Goal: Task Accomplishment & Management: Use online tool/utility

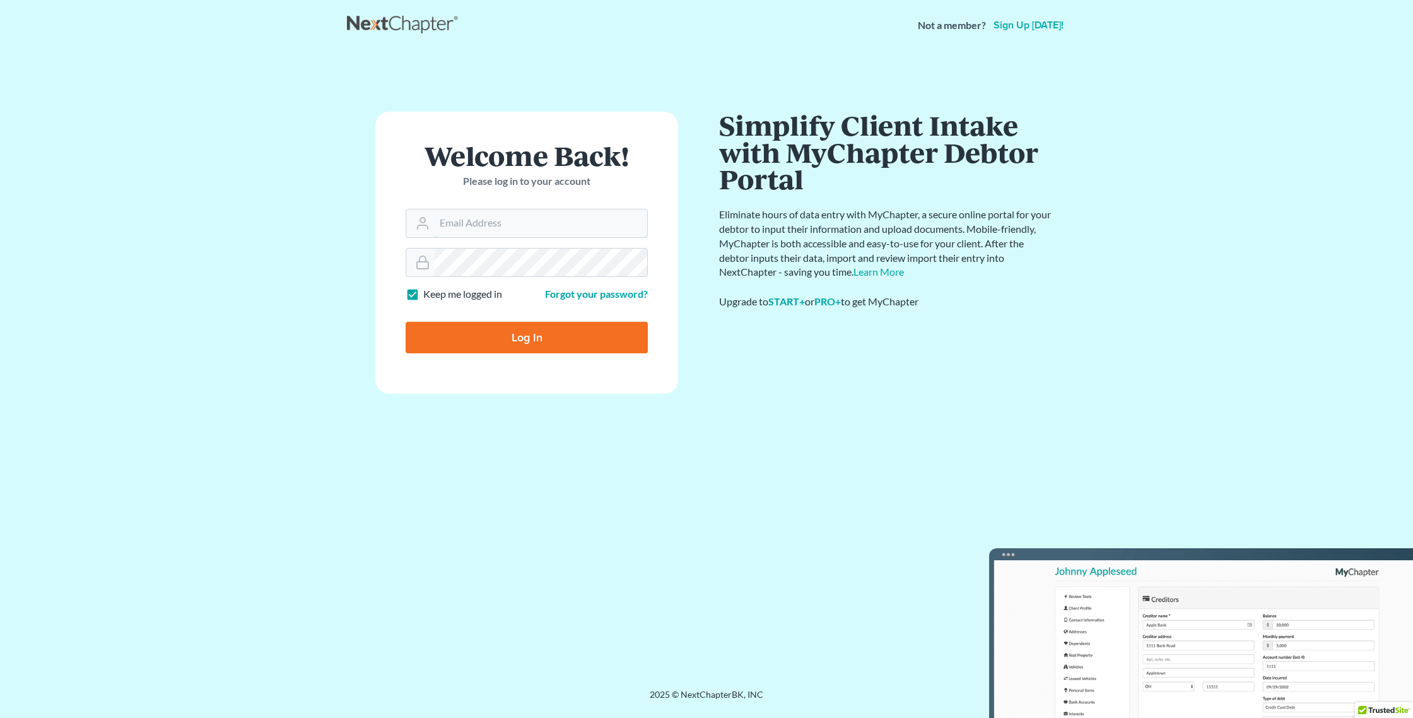
type input "jacqueline@thegorskifirm.com"
click at [475, 322] on input "Log In" at bounding box center [527, 338] width 242 height 32
type input "Thinking..."
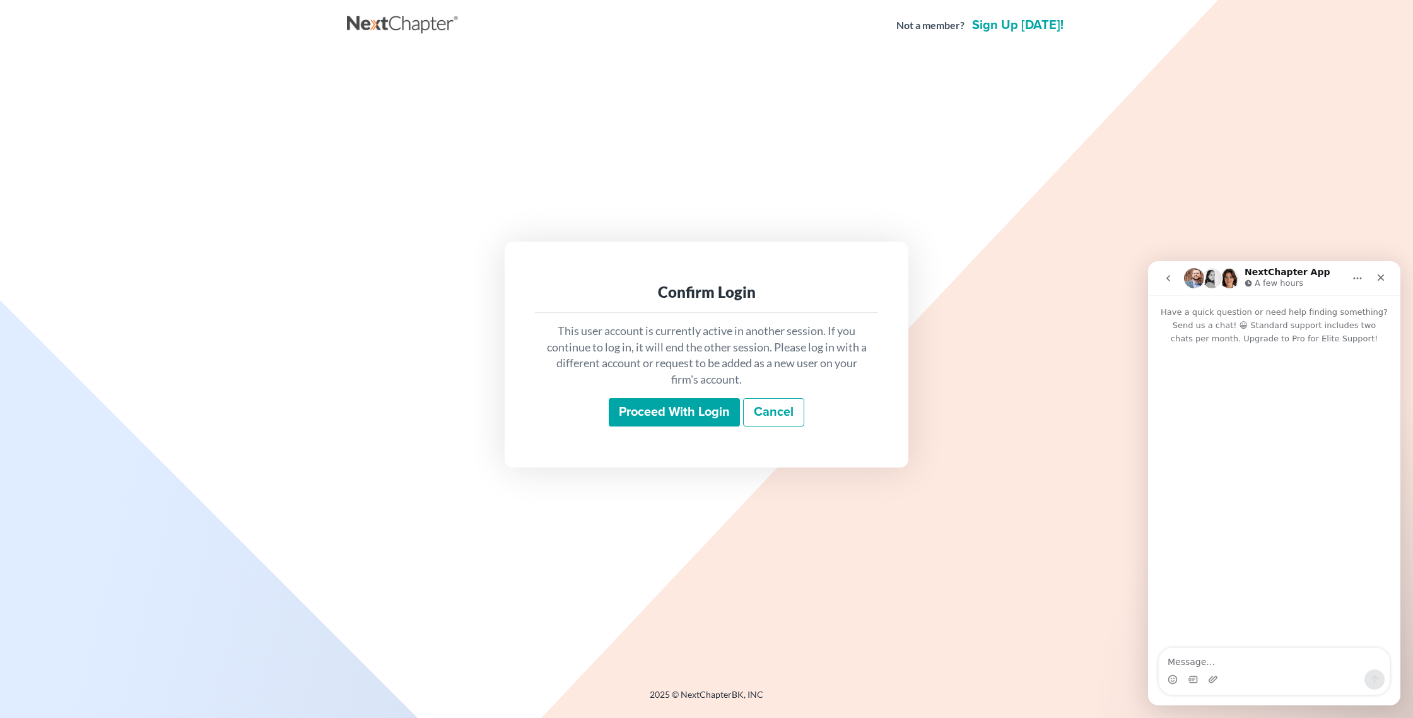
click at [681, 413] on input "Proceed with login" at bounding box center [674, 412] width 131 height 29
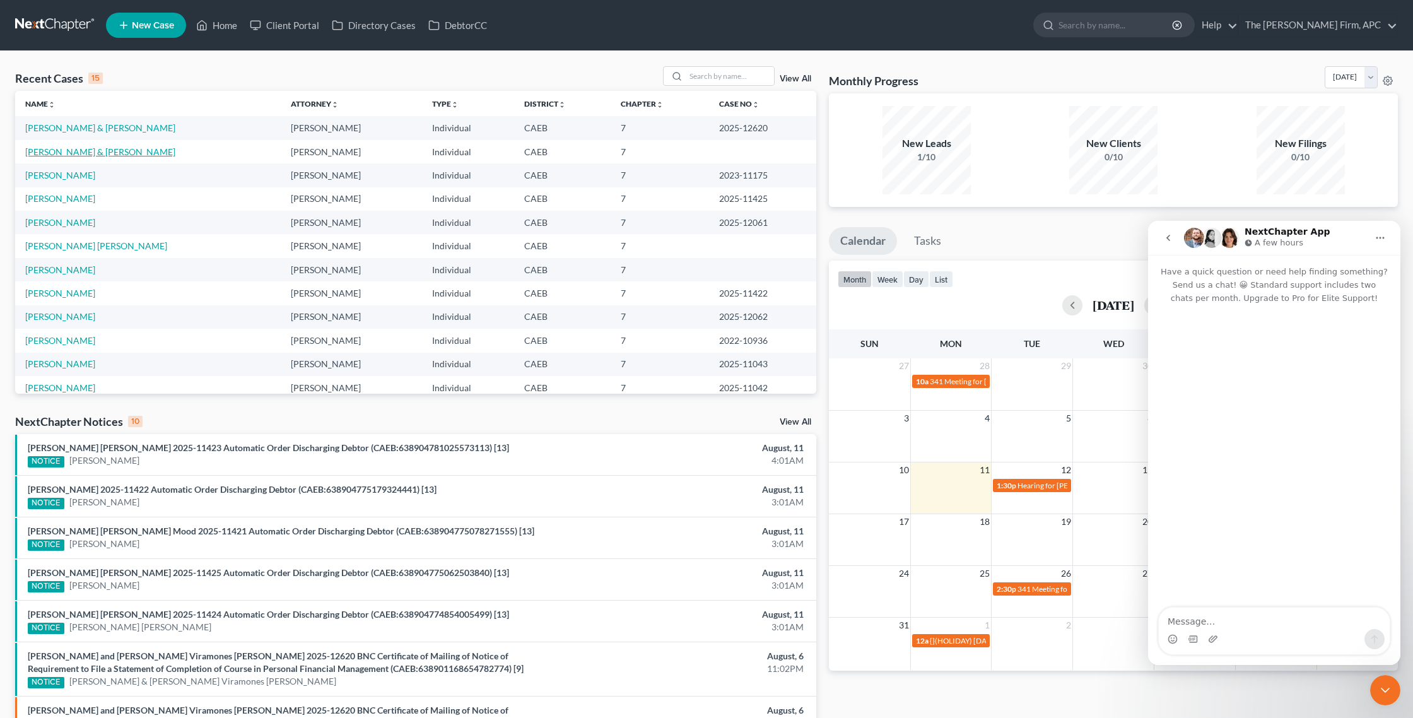
click at [89, 152] on link "Acosta, Miguel & Lizabeth" at bounding box center [100, 151] width 150 height 11
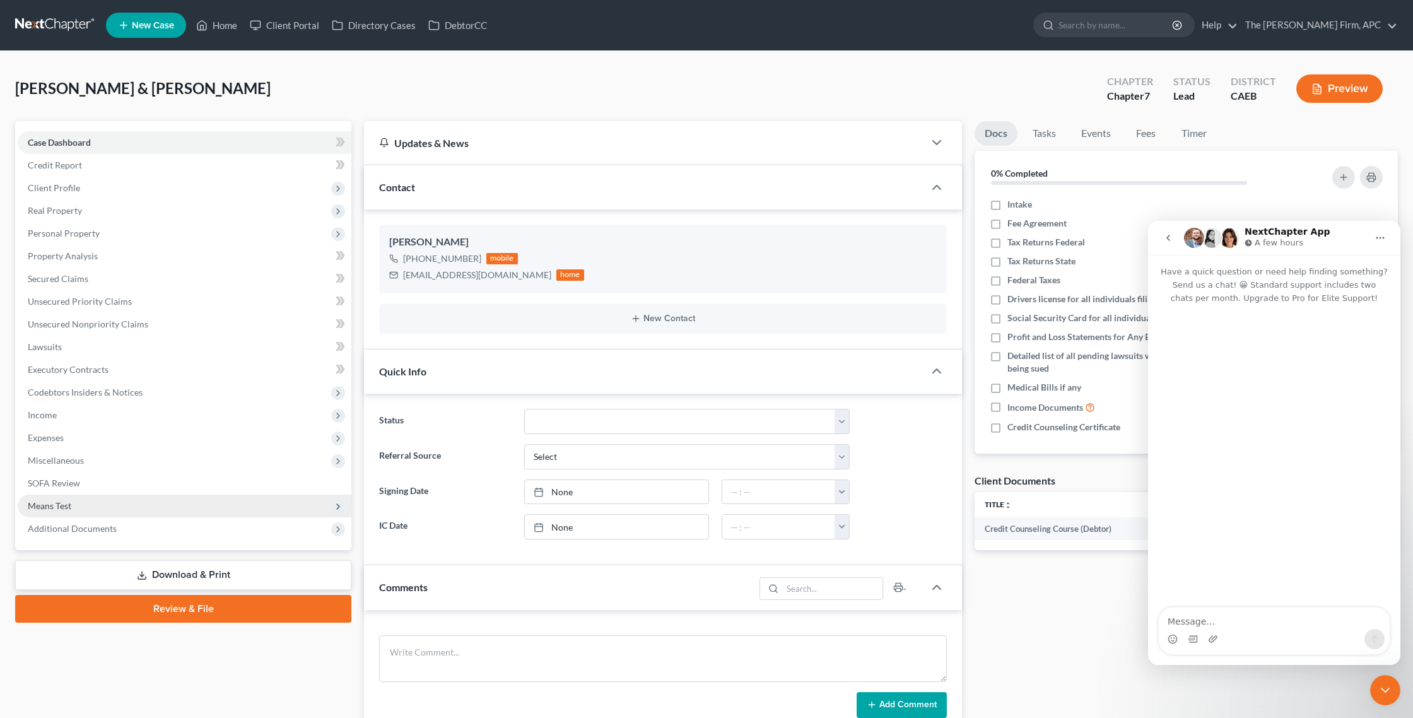
click at [45, 509] on span "Means Test" at bounding box center [50, 505] width 44 height 11
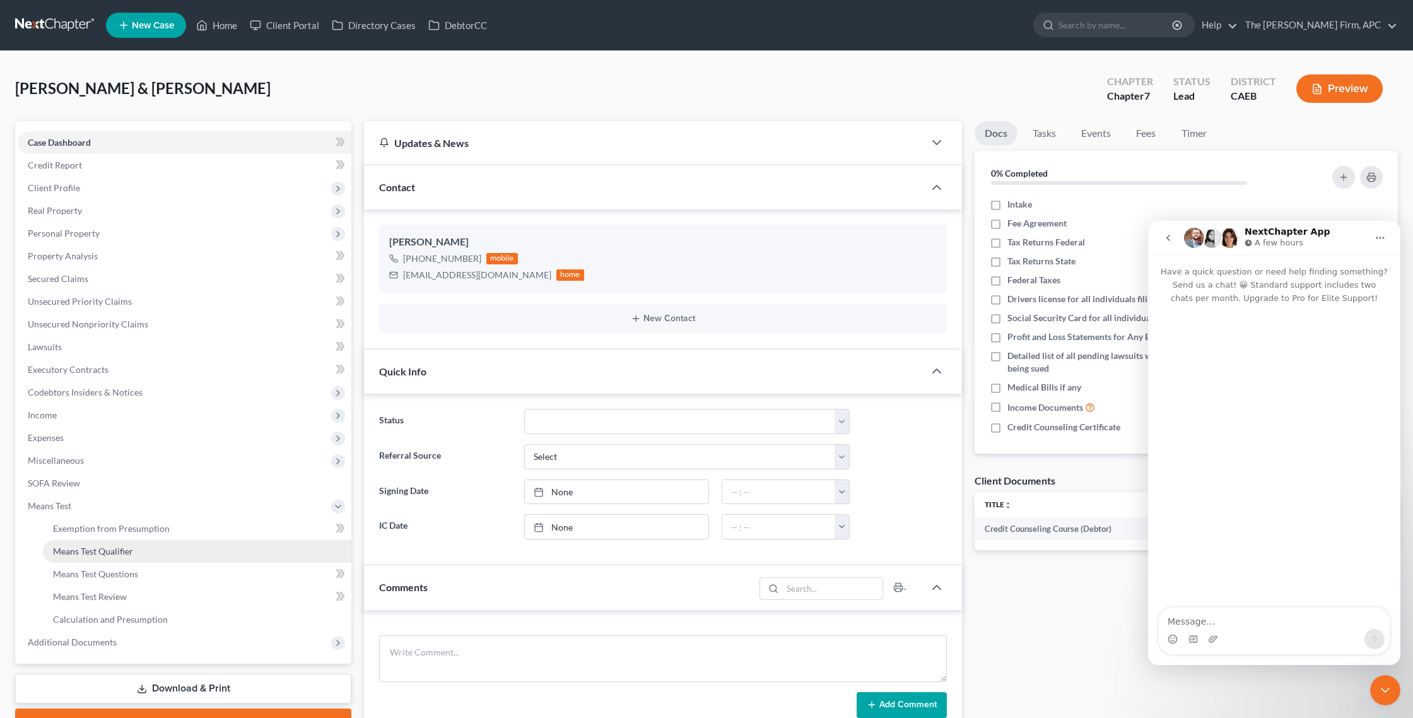
click at [68, 543] on link "Means Test Qualifier" at bounding box center [197, 551] width 309 height 23
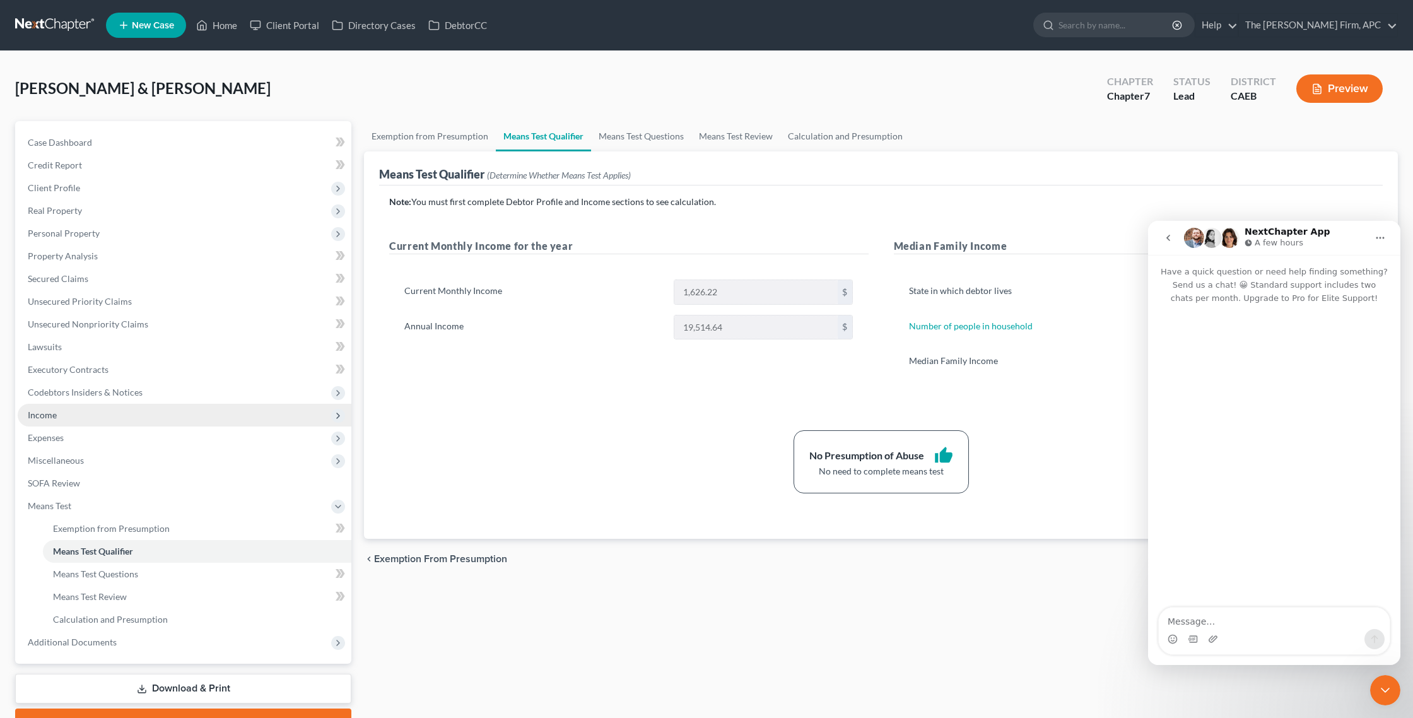
click at [54, 413] on span "Income" at bounding box center [42, 415] width 29 height 11
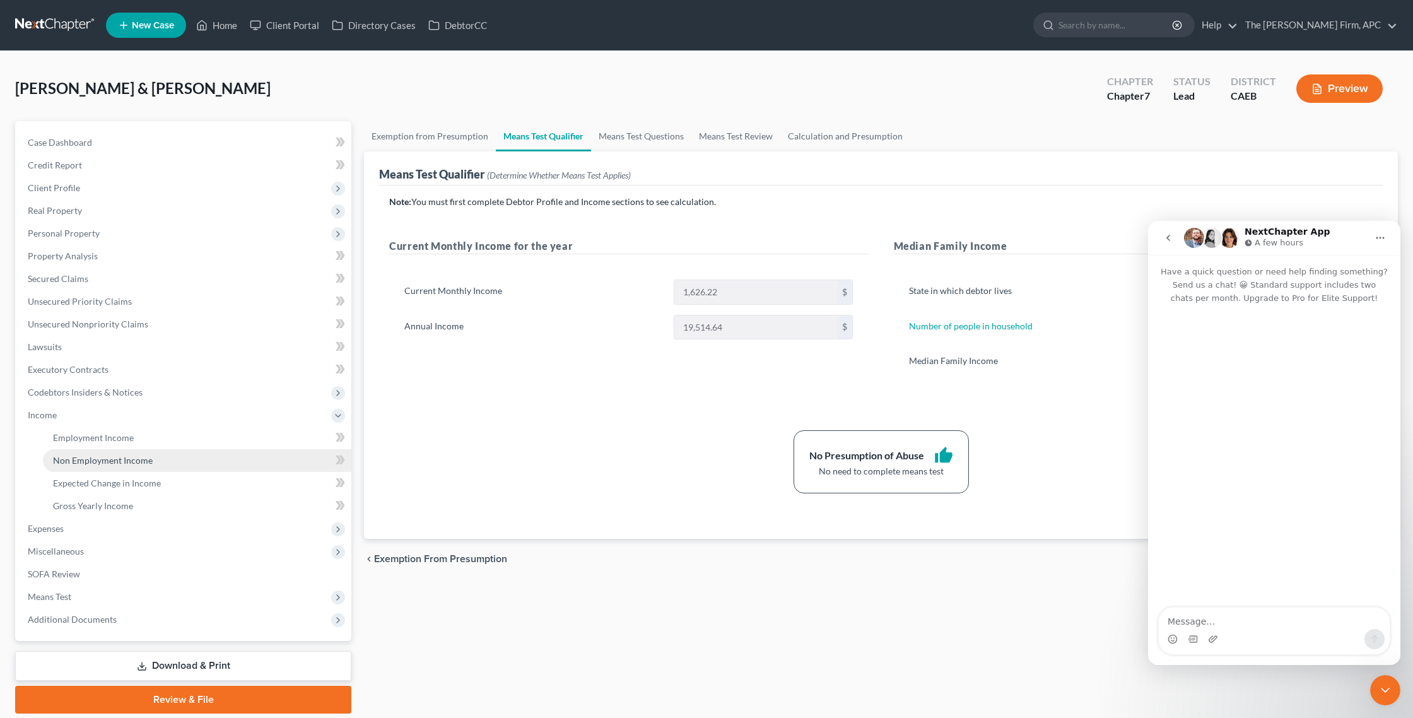
click at [61, 456] on span "Non Employment Income" at bounding box center [103, 460] width 100 height 11
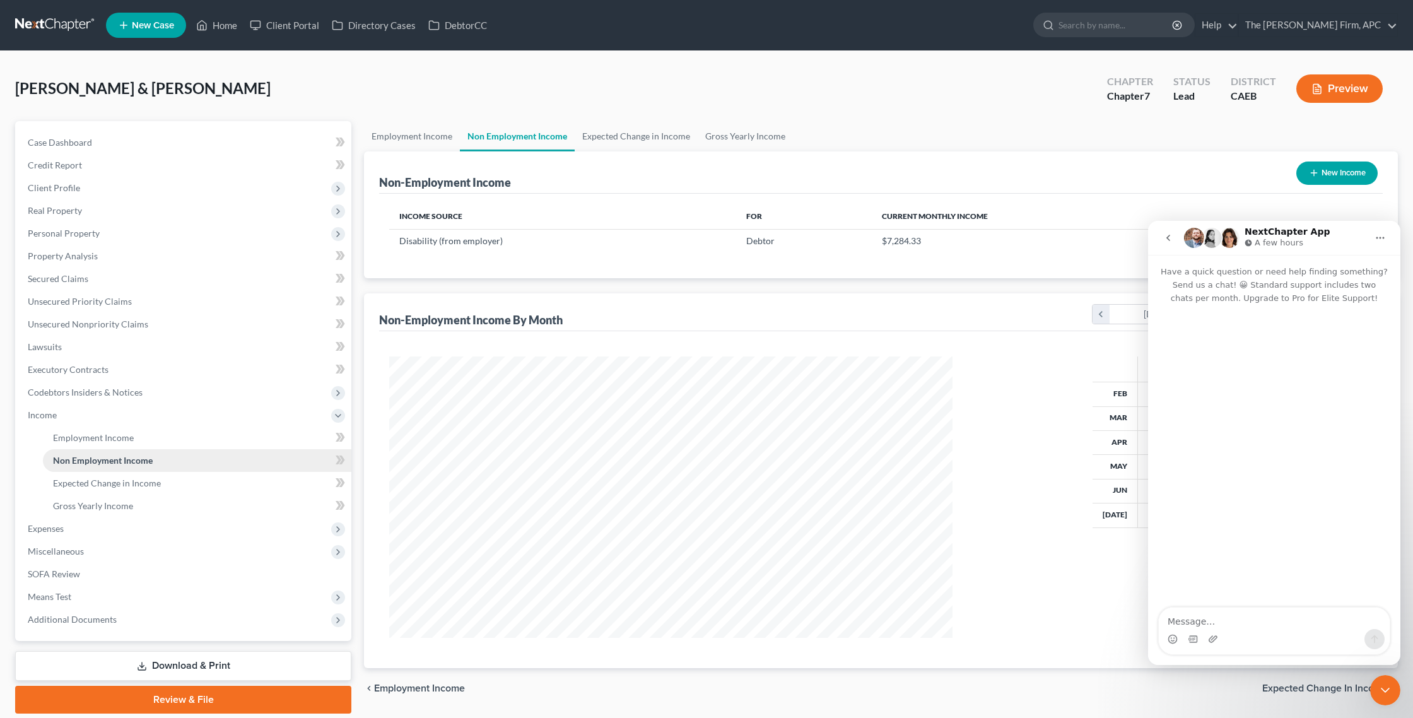
scroll to position [281, 588]
click at [433, 137] on link "Employment Income" at bounding box center [412, 136] width 96 height 30
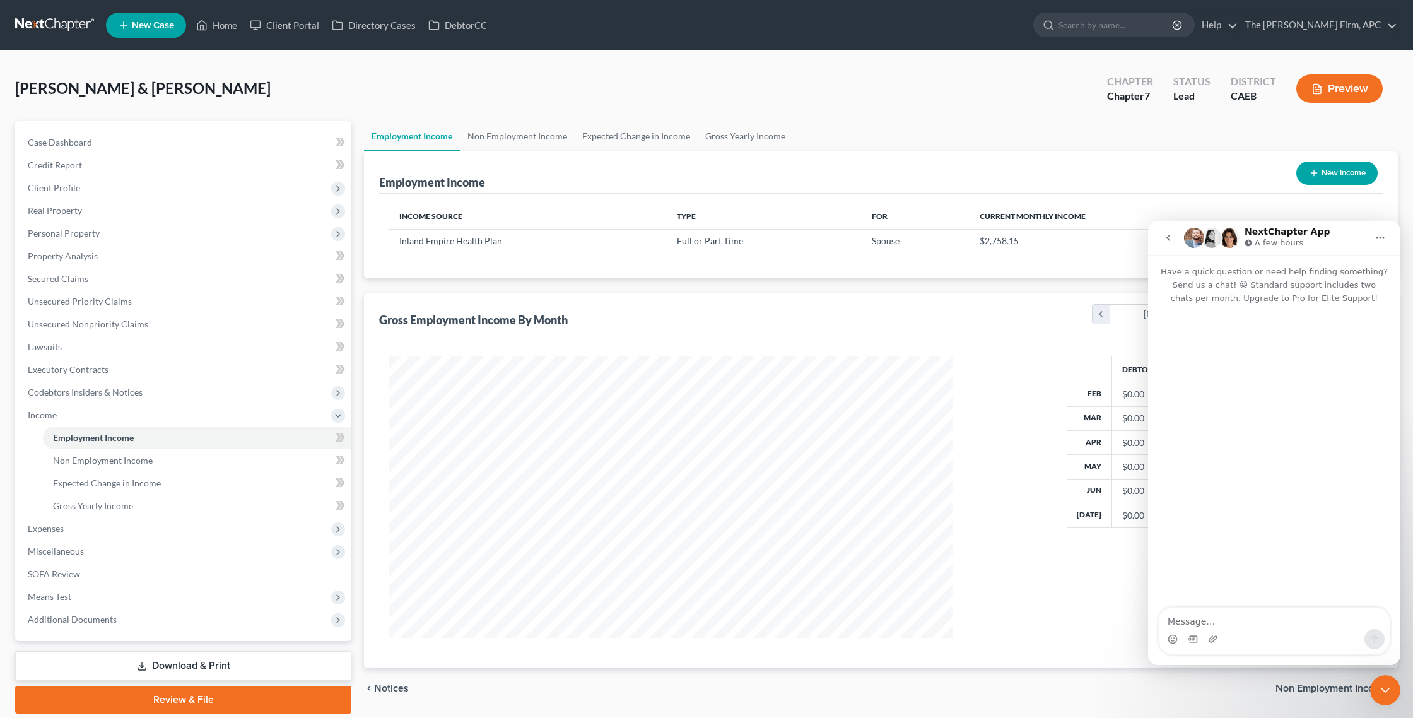
scroll to position [281, 588]
click at [1382, 232] on button "Home" at bounding box center [1381, 238] width 24 height 24
click at [1041, 419] on div "Debtor Spouse Total Feb $0.00 $0.00 $0.00 Mar $0.00 $0.00 $0.00 Apr $0.00 $0.00…" at bounding box center [1175, 497] width 420 height 281
click at [1377, 203] on div "Income Source Type For Current Monthly Income Inland Empire Health Plan Full or…" at bounding box center [881, 236] width 1004 height 85
click at [1165, 239] on icon "go back" at bounding box center [1169, 238] width 10 height 10
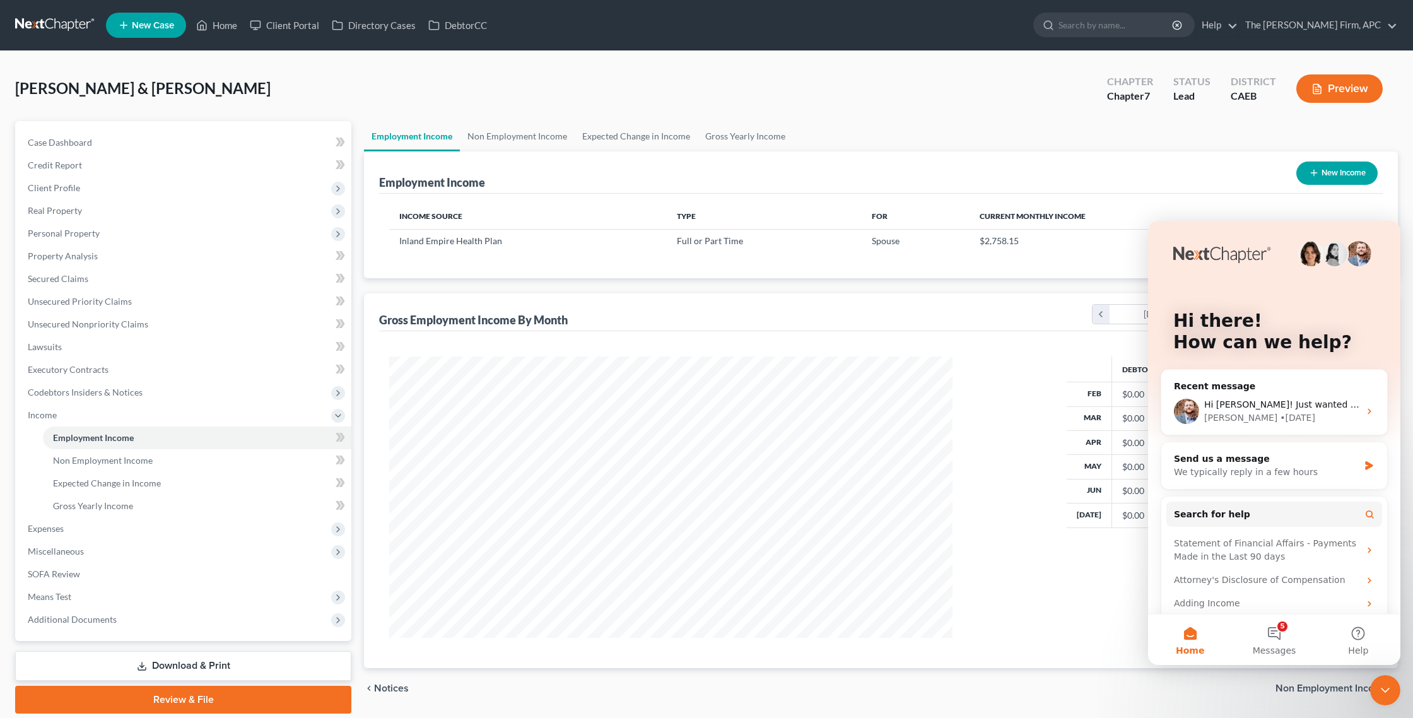
click at [1384, 685] on icon "Close Intercom Messenger" at bounding box center [1385, 690] width 15 height 15
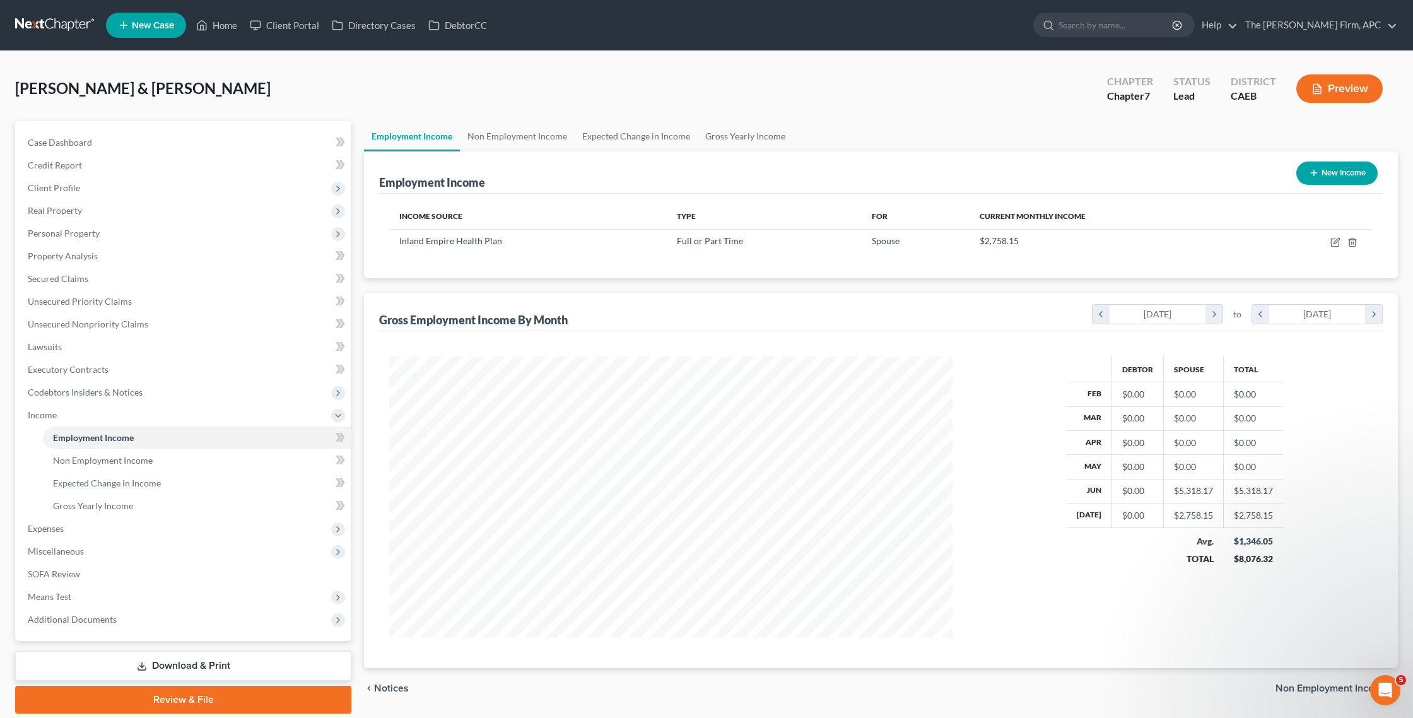
scroll to position [0, 0]
click at [519, 138] on link "Non Employment Income" at bounding box center [517, 136] width 115 height 30
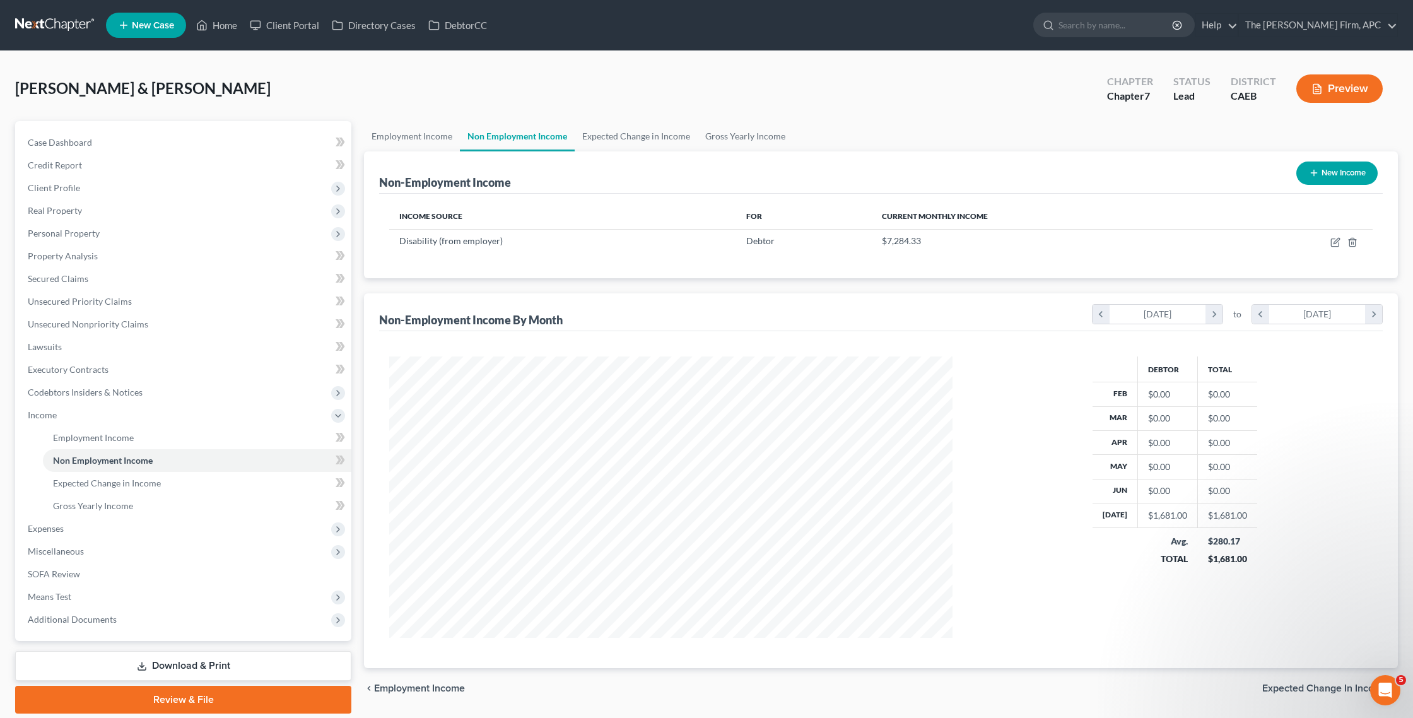
scroll to position [281, 588]
